Goal: Task Accomplishment & Management: Complete application form

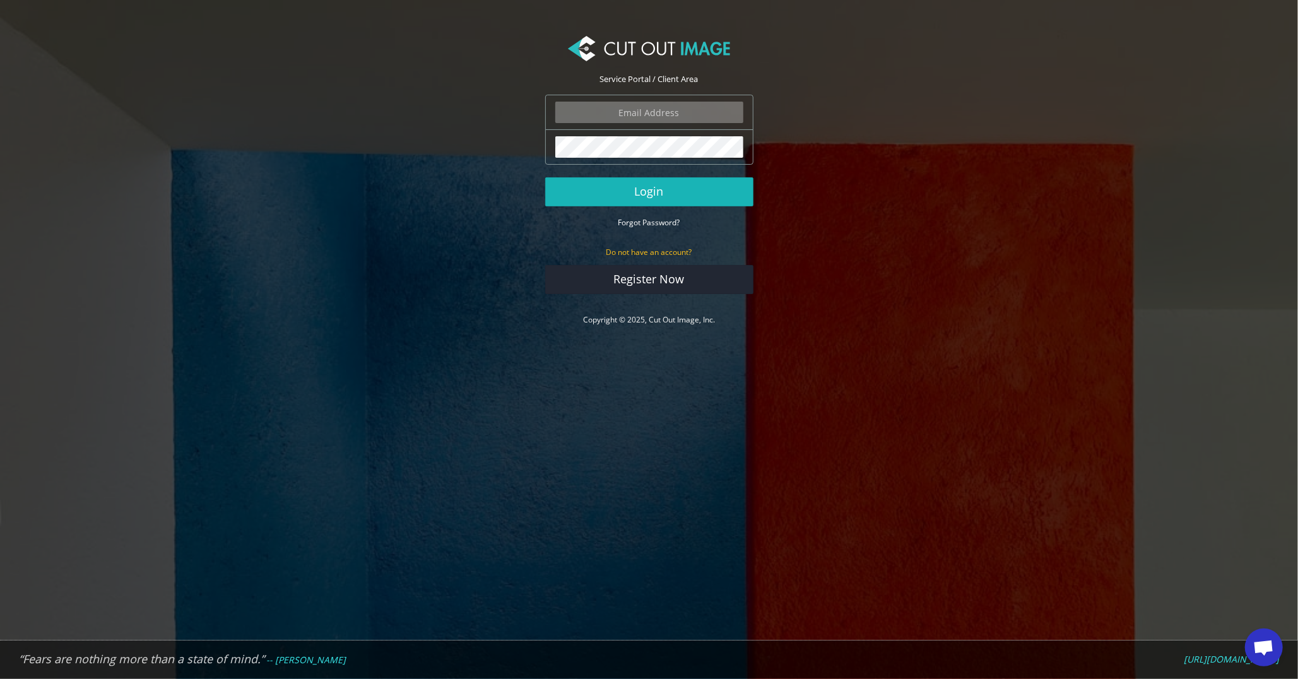
type input "graphics@champrosports.com"
click at [646, 185] on button "Login" at bounding box center [649, 191] width 208 height 29
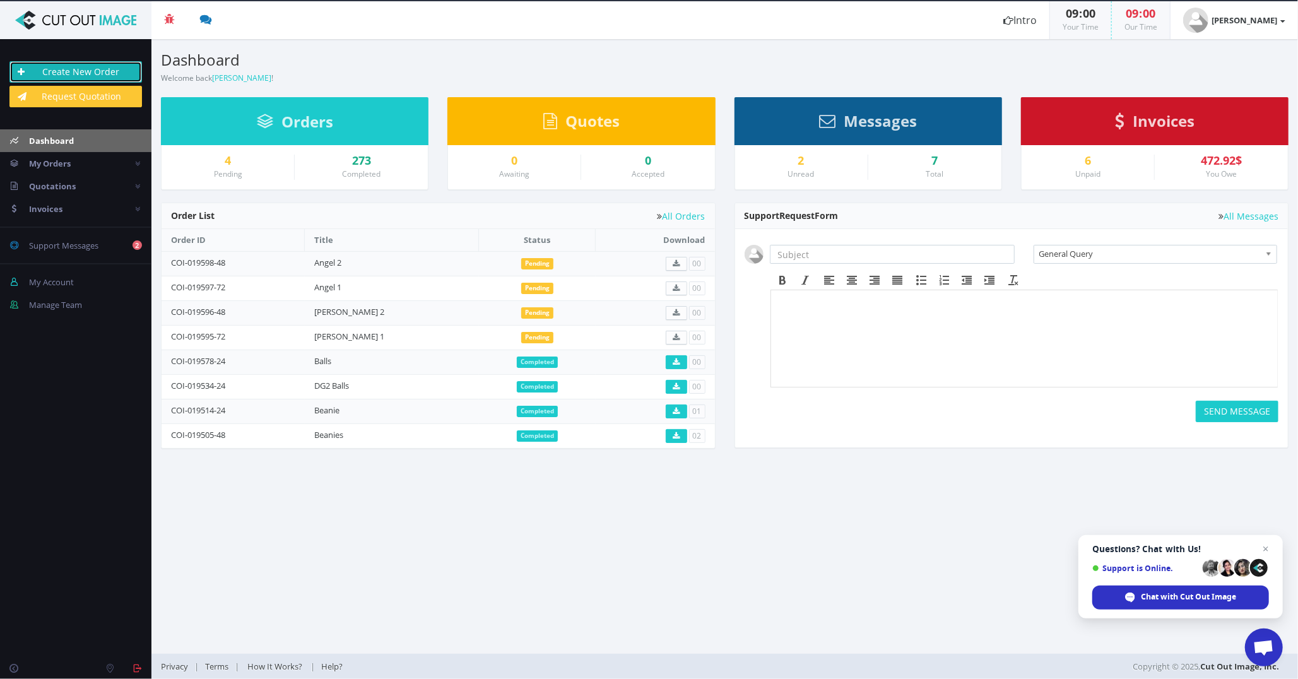
click at [81, 71] on link "Create New Order" at bounding box center [75, 71] width 133 height 21
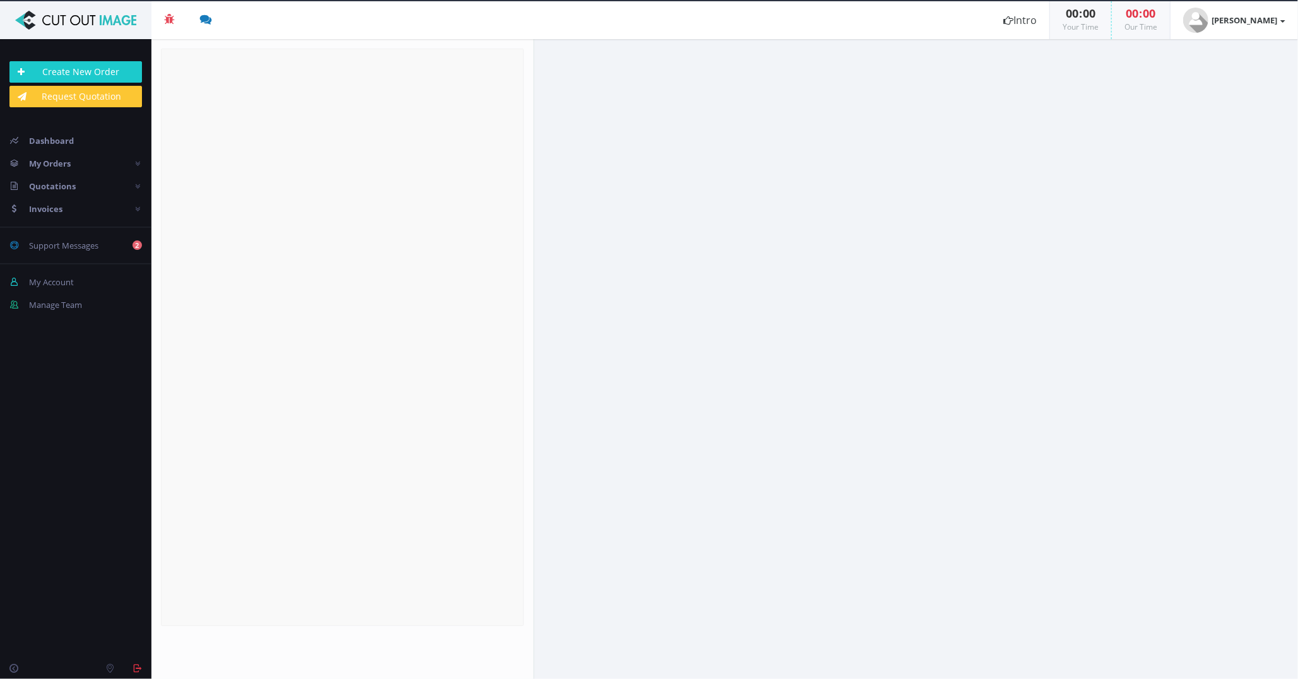
radio input "true"
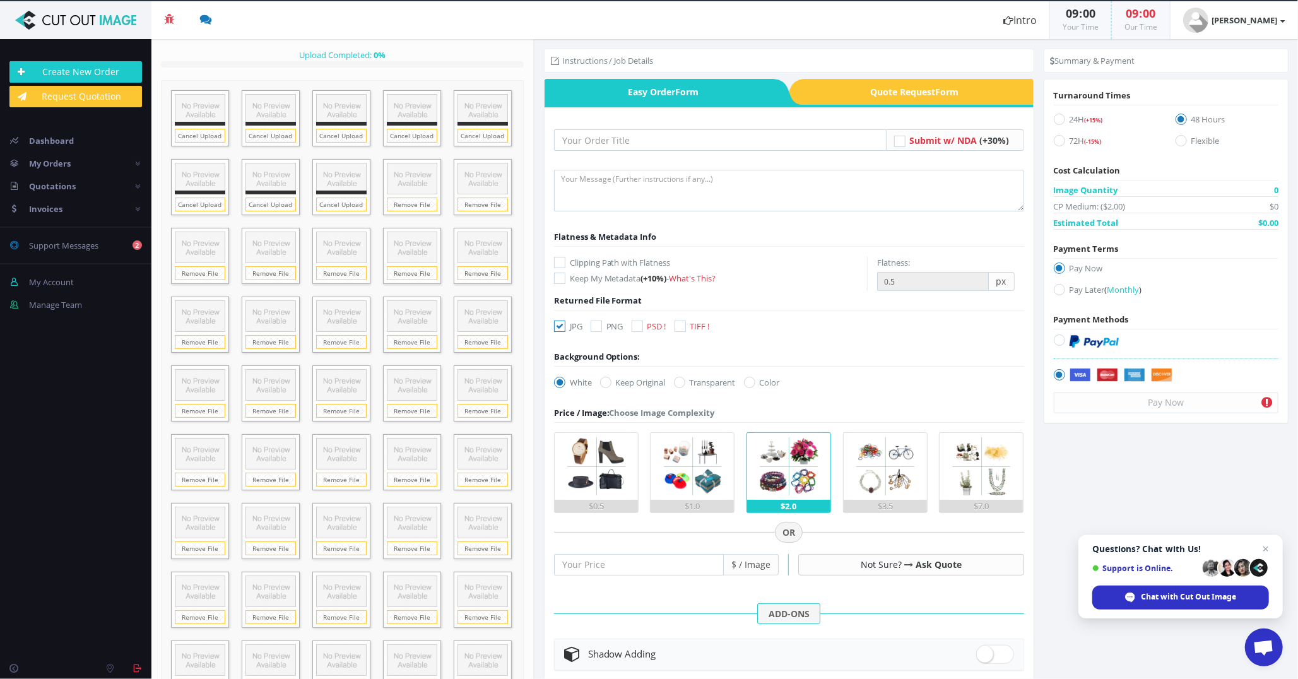
click at [639, 323] on icon at bounding box center [637, 326] width 11 height 11
click at [639, 323] on input "PSD !" at bounding box center [639, 327] width 8 height 8
checkbox input "true"
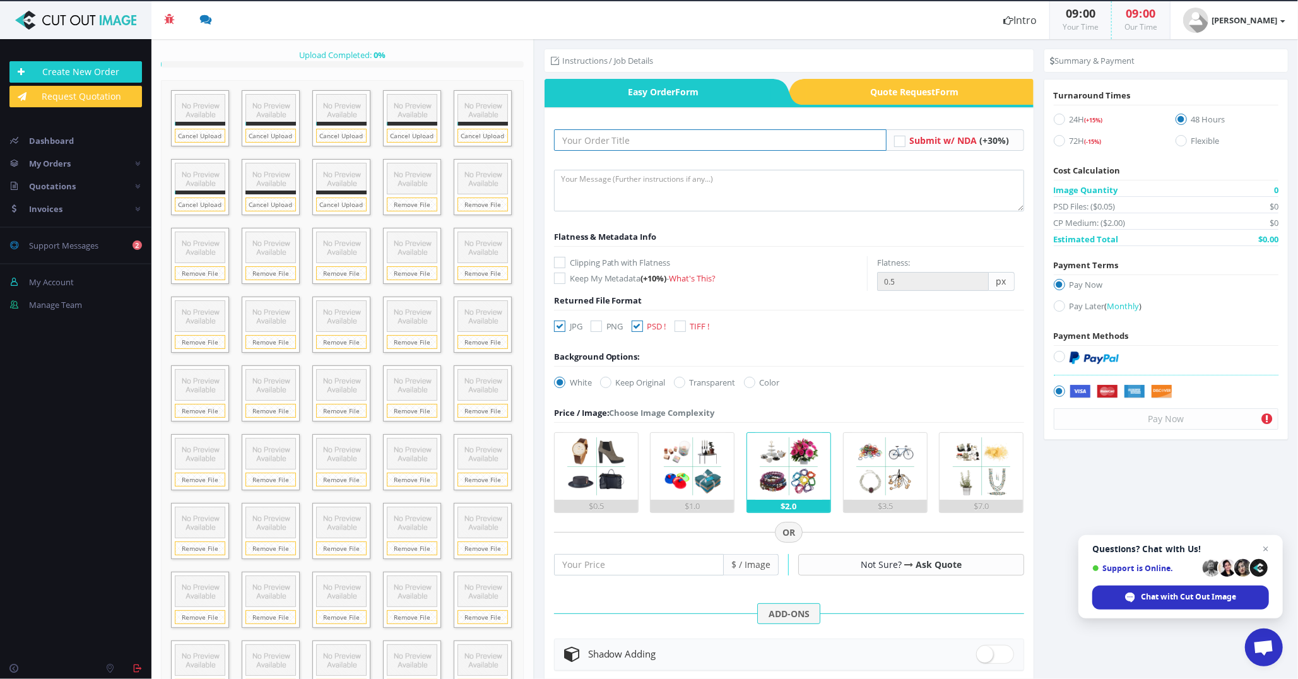
click at [596, 146] on input "text" at bounding box center [720, 139] width 333 height 21
type input "[PERSON_NAME]"
click at [1048, 143] on div "72H (-15%)" at bounding box center [1106, 140] width 122 height 21
click at [1054, 143] on icon at bounding box center [1059, 140] width 11 height 11
click at [1057, 143] on input "72H (-15%)" at bounding box center [1061, 141] width 8 height 8
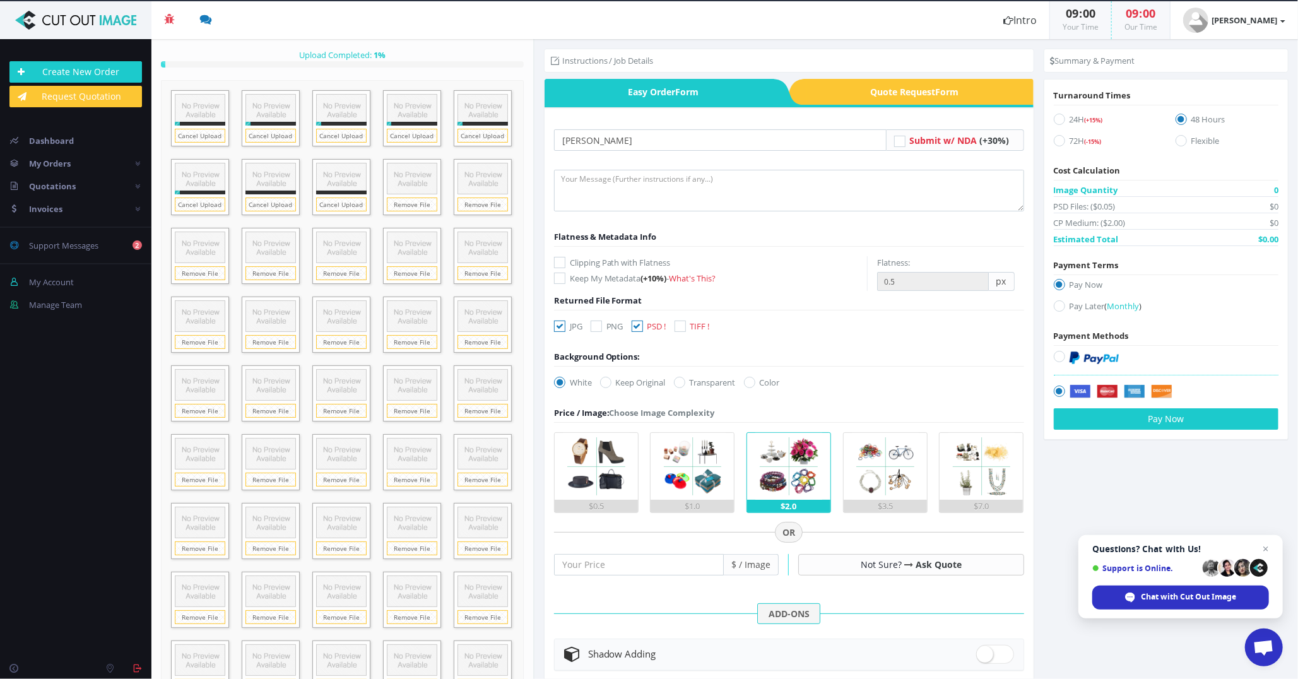
radio input "true"
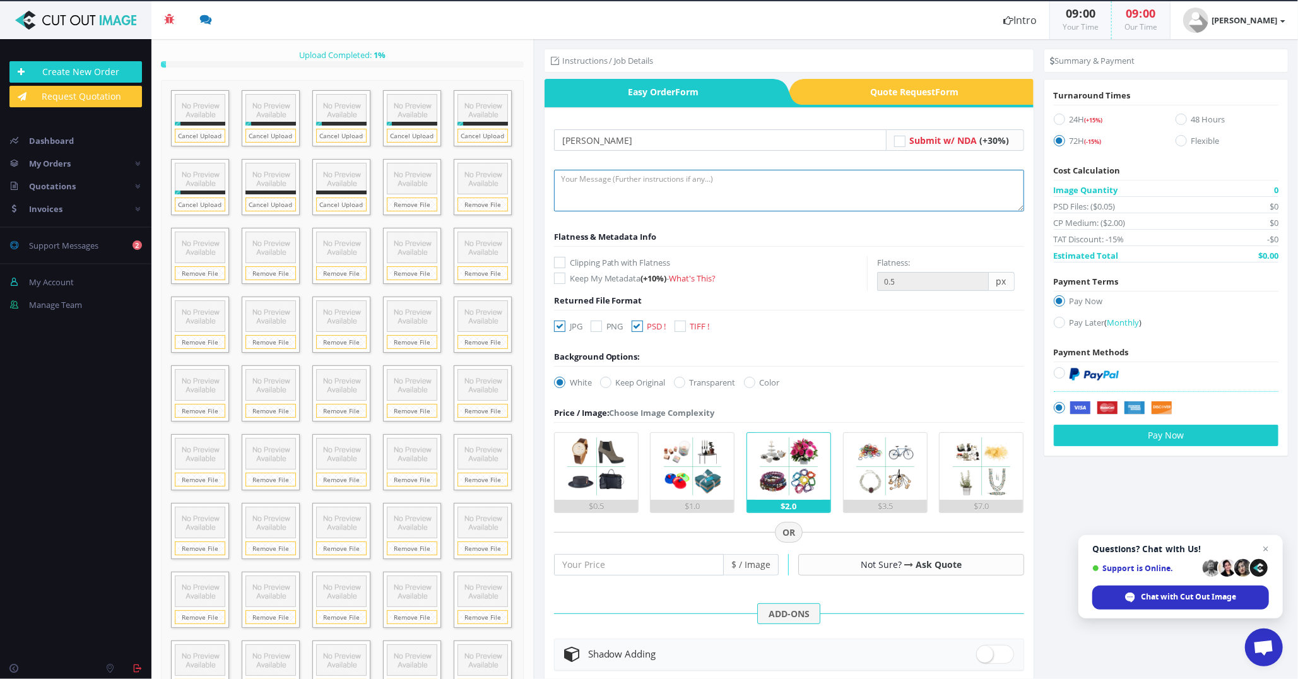
click at [779, 204] on textarea at bounding box center [789, 191] width 470 height 42
type textarea "Please provide dropbox link"
click at [1058, 317] on icon at bounding box center [1059, 322] width 11 height 11
click at [1058, 319] on input "Pay Later ( Monthly )" at bounding box center [1061, 323] width 8 height 8
radio input "true"
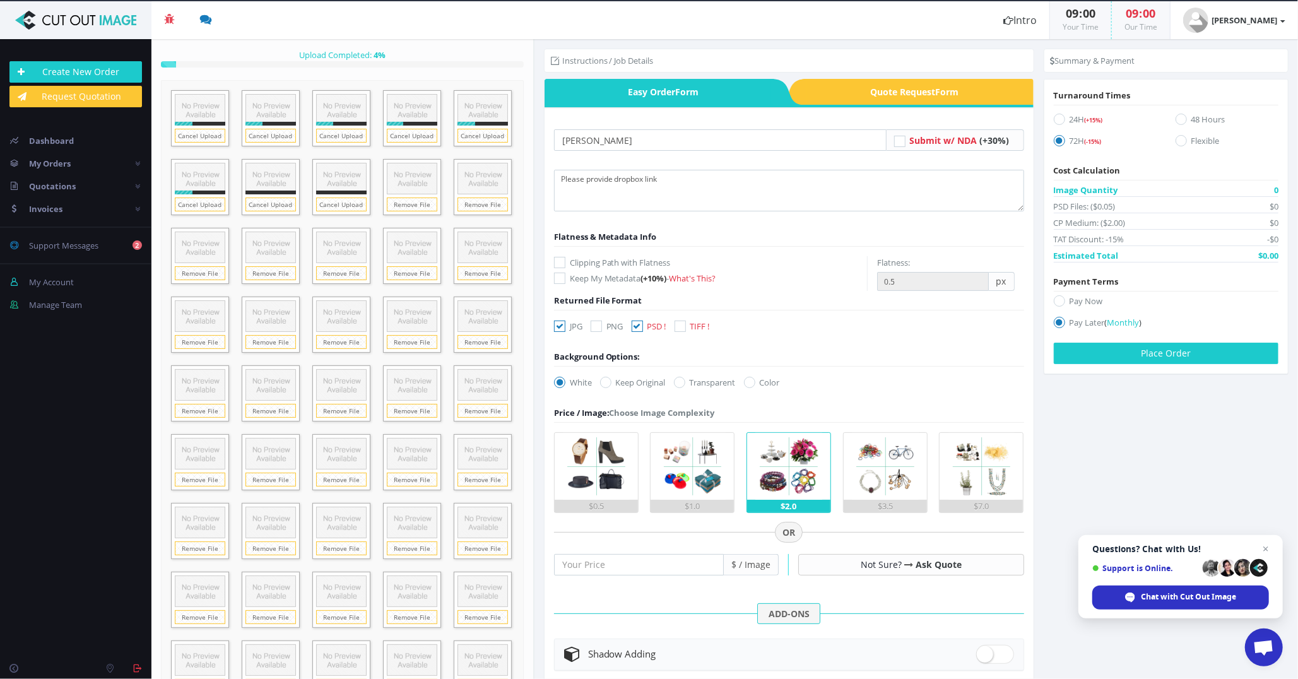
click at [1049, 322] on div "Turnaround Times 24H (+15%) 48 Hours 72H (-15%) Cost Calculation Image Quantity…" at bounding box center [1167, 226] width 244 height 275
